Goal: Task Accomplishment & Management: Complete application form

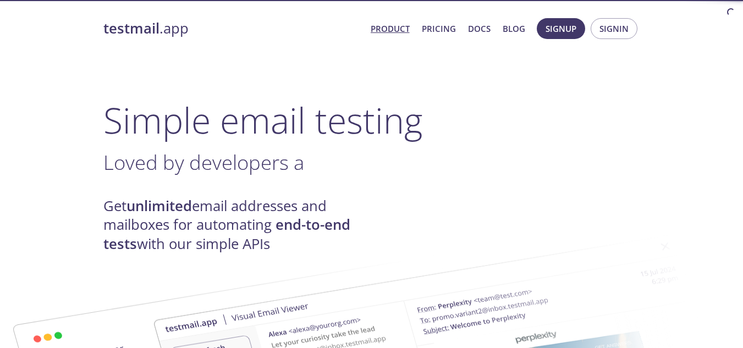
click at [552, 30] on span "Signup" at bounding box center [561, 28] width 31 height 14
